Goal: Find specific page/section: Find specific page/section

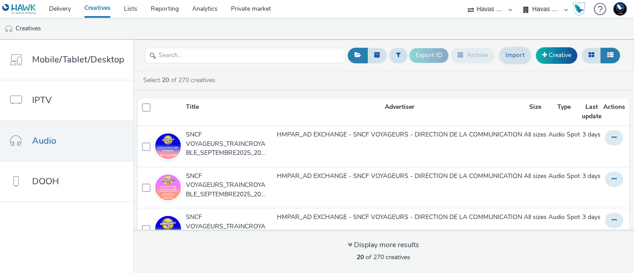
click at [491, 8] on select "75 Media A8 Media Group ABI Media Abkom AB Abovo Ace & Tate Ad-on Media Nordic …" at bounding box center [490, 9] width 54 height 18
select select "9387901d-a129-43df-b0ef-f9e7dbeb676e"
click at [463, 0] on select "75 Media A8 Media Group ABI Media Abkom AB Abovo Ace & Tate Ad-on Media Nordic …" at bounding box center [490, 9] width 54 height 18
select select "5a94105f-ae37-4383-8db0-523927ef90ba"
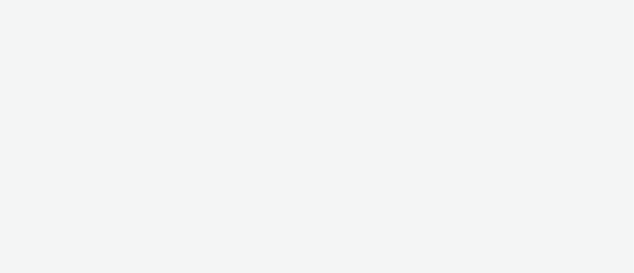
select select "9387901d-a129-43df-b0ef-f9e7dbeb676e"
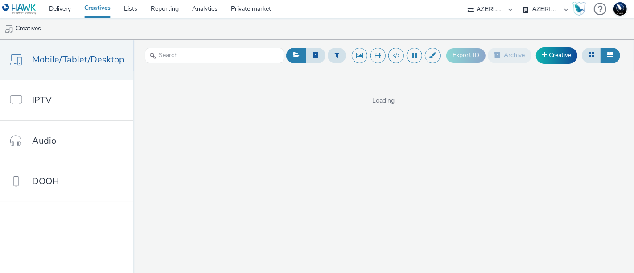
click at [542, 7] on select "AZERION [GEOGRAPHIC_DATA] AZERION SURVEY FRANCE AZERION SURVEY GERMANY AZERION …" at bounding box center [546, 9] width 54 height 18
select select "47d90c6b-4628-495b-b1d1-cf96ef71660b"
click at [519, 0] on select "AZERION [GEOGRAPHIC_DATA] AZERION SURVEY FRANCE AZERION SURVEY GERMANY AZERION …" at bounding box center [546, 9] width 54 height 18
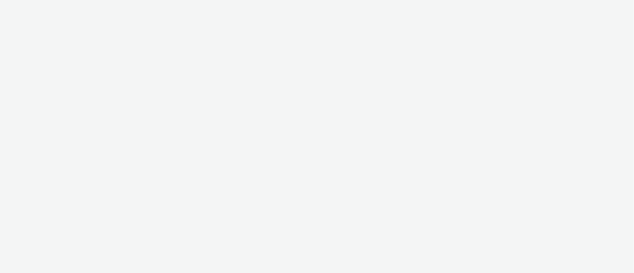
select select "9387901d-a129-43df-b0ef-f9e7dbeb676e"
select select "47d90c6b-4628-495b-b1d1-cf96ef71660b"
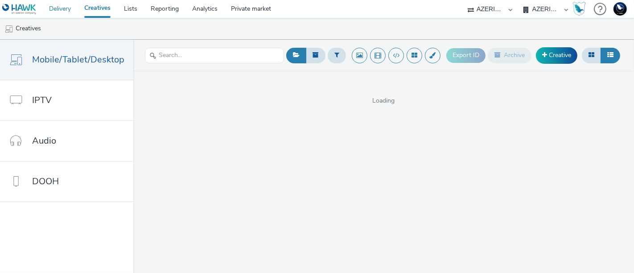
click at [58, 7] on link "Delivery" at bounding box center [59, 9] width 35 height 18
